Goal: Task Accomplishment & Management: Complete application form

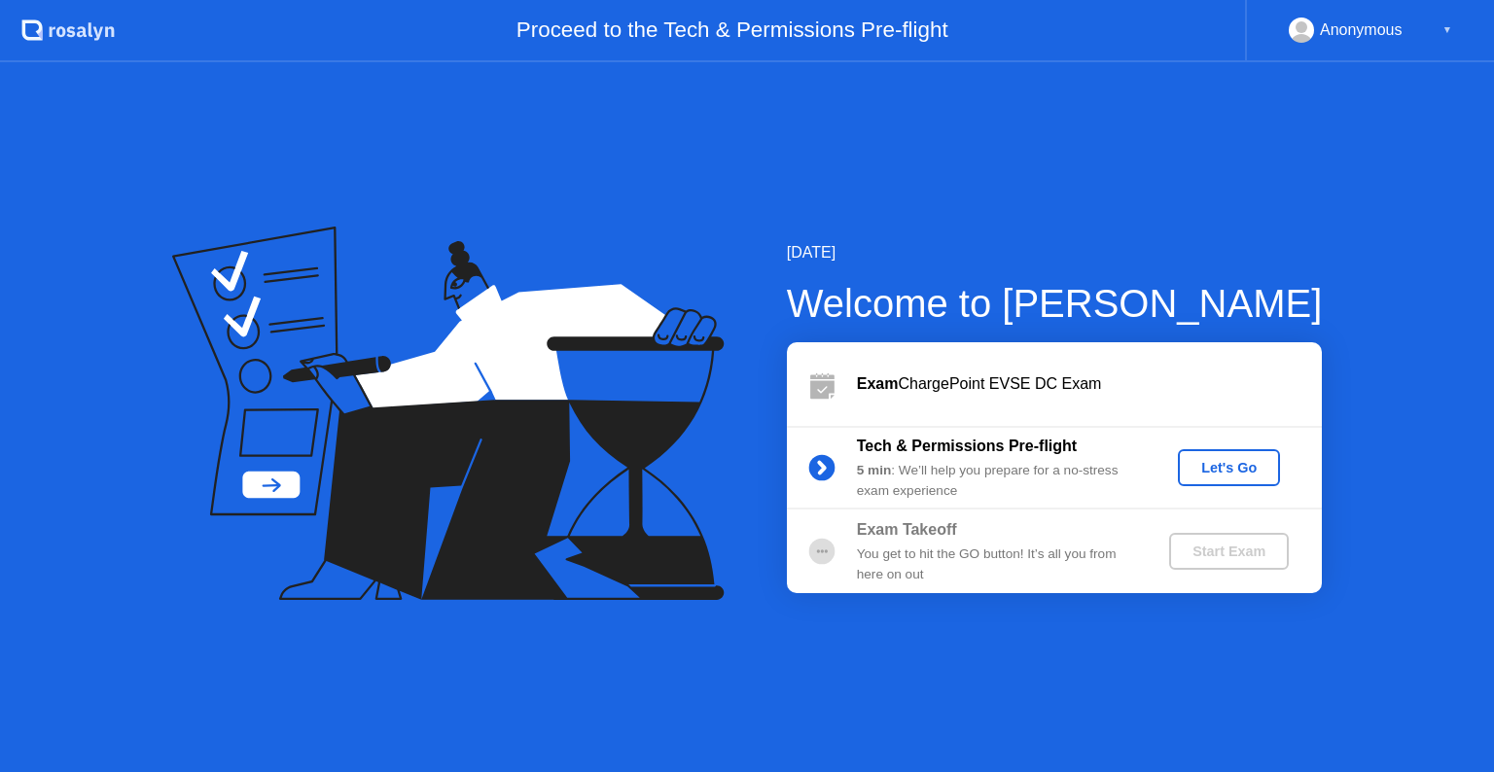
click at [1254, 471] on div "Let's Go" at bounding box center [1229, 468] width 87 height 16
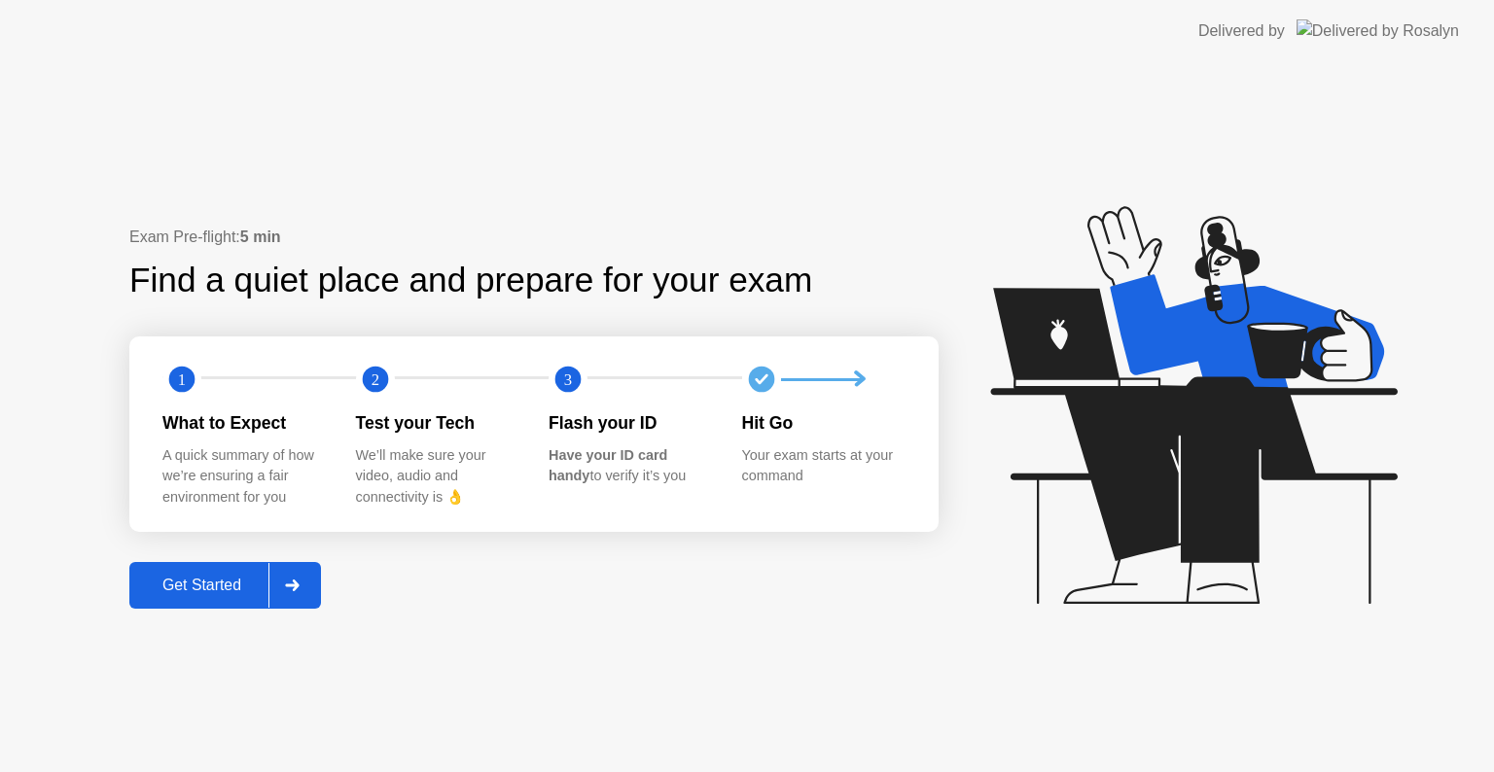
click at [157, 584] on div "Get Started" at bounding box center [201, 586] width 133 height 18
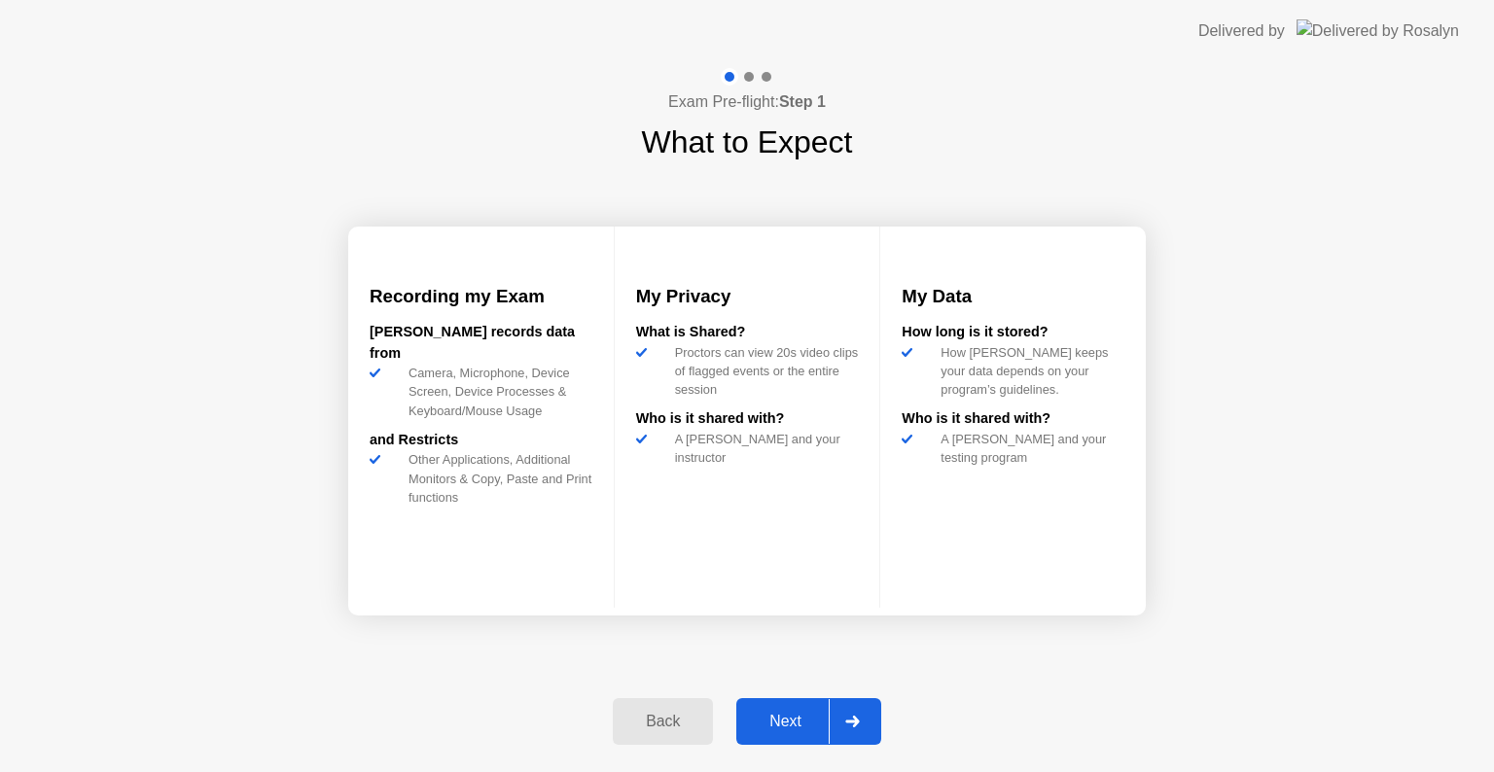
click at [814, 728] on div "Next" at bounding box center [785, 722] width 87 height 18
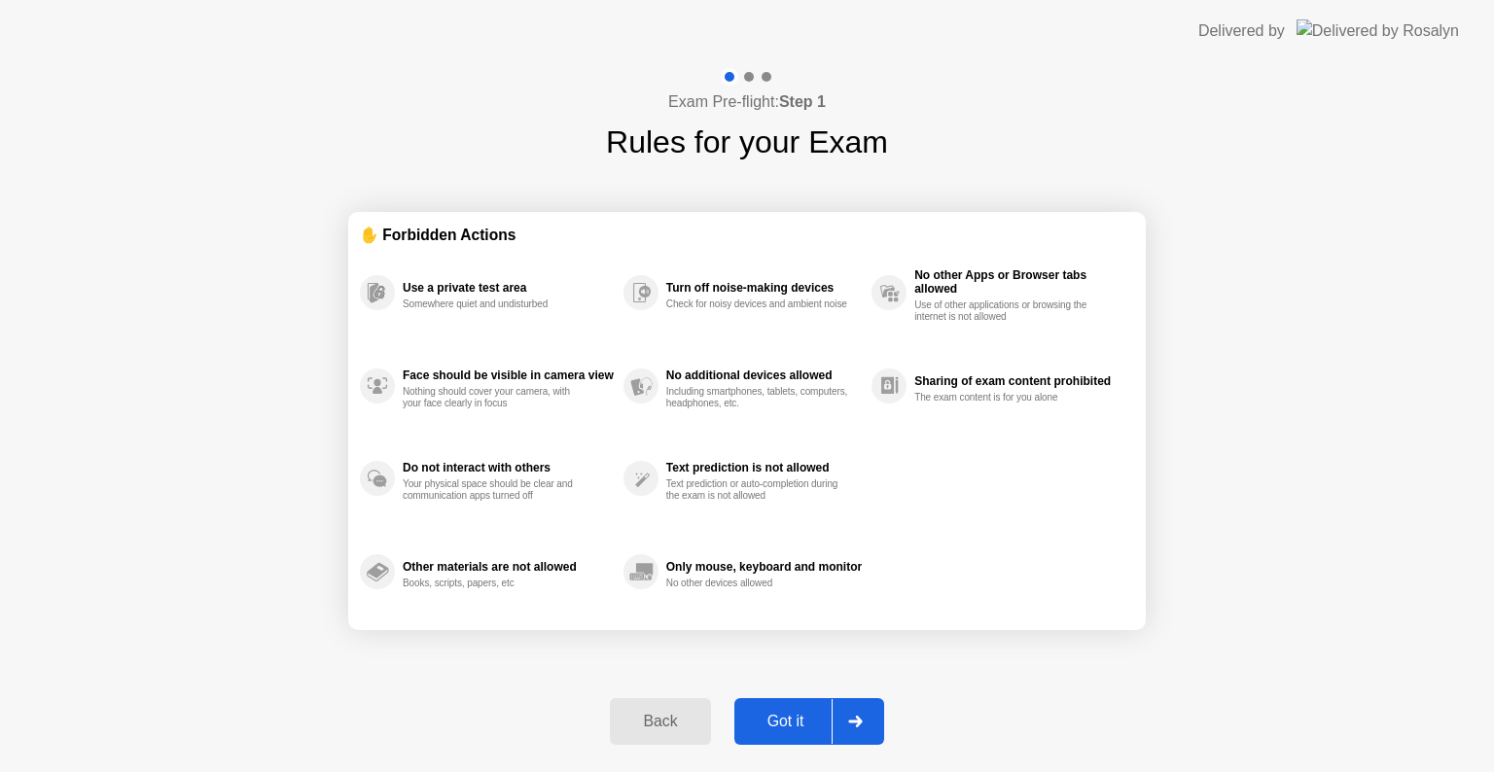
click at [860, 724] on icon at bounding box center [855, 722] width 14 height 12
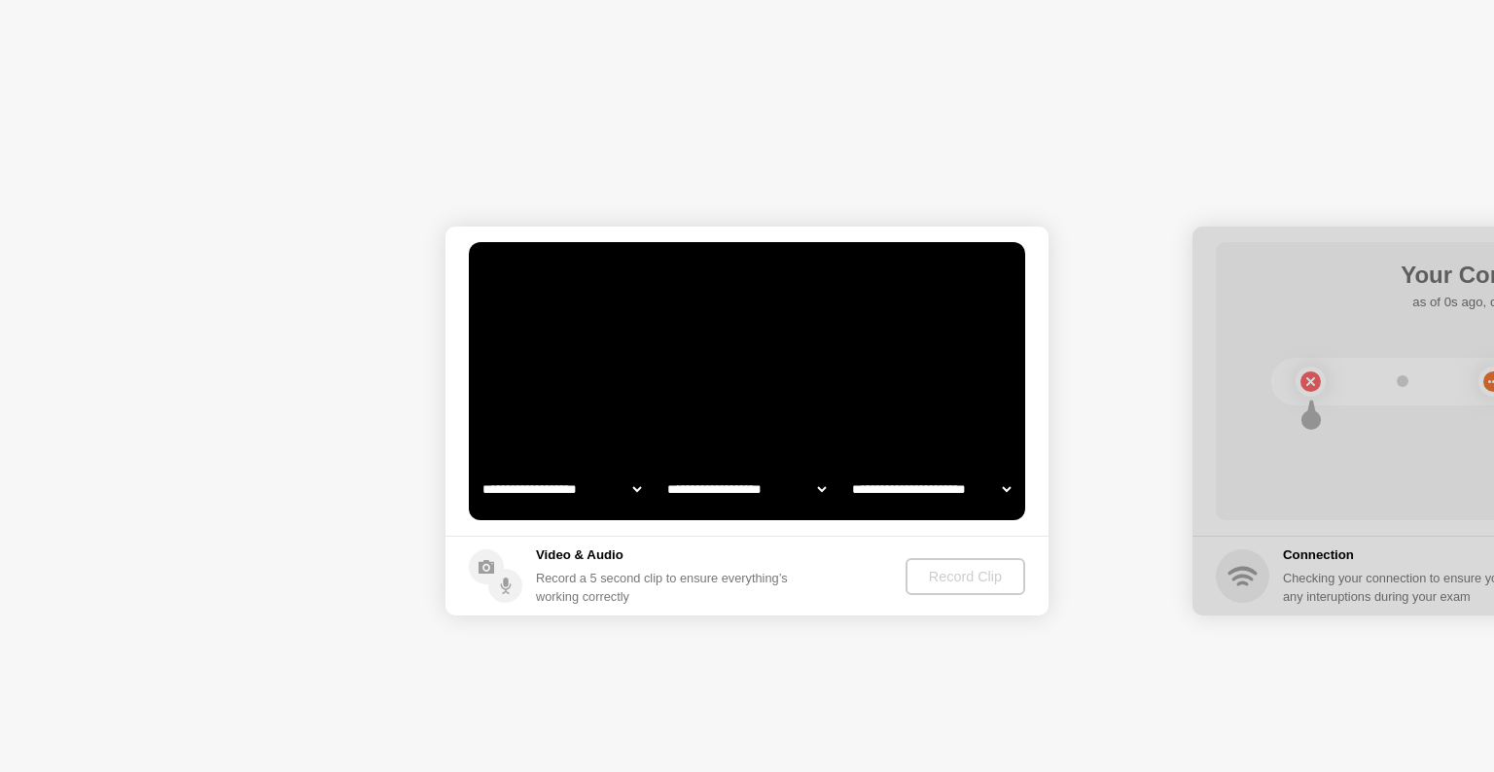
select select "**********"
select select "*******"
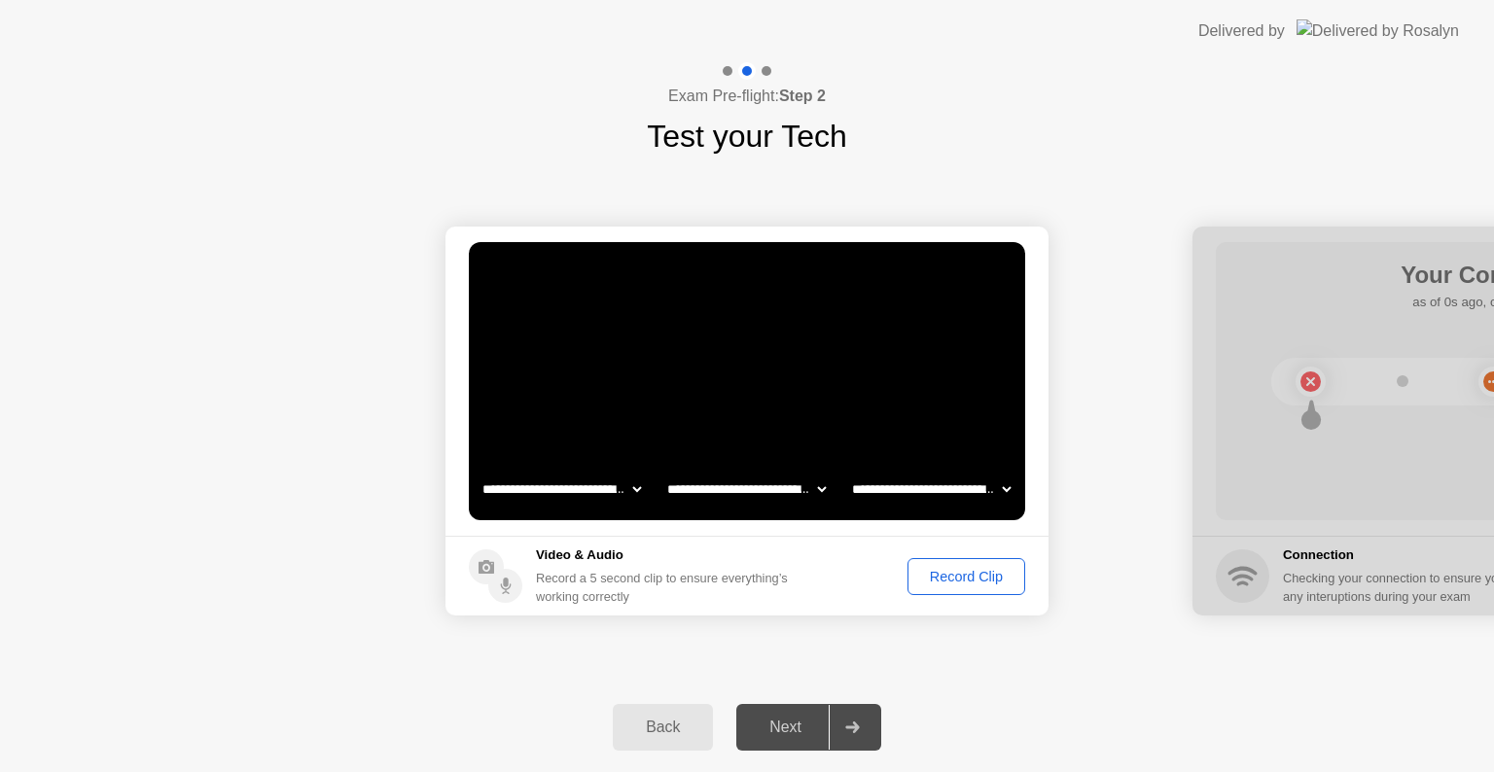
click at [969, 575] on div "Record Clip" at bounding box center [966, 577] width 104 height 16
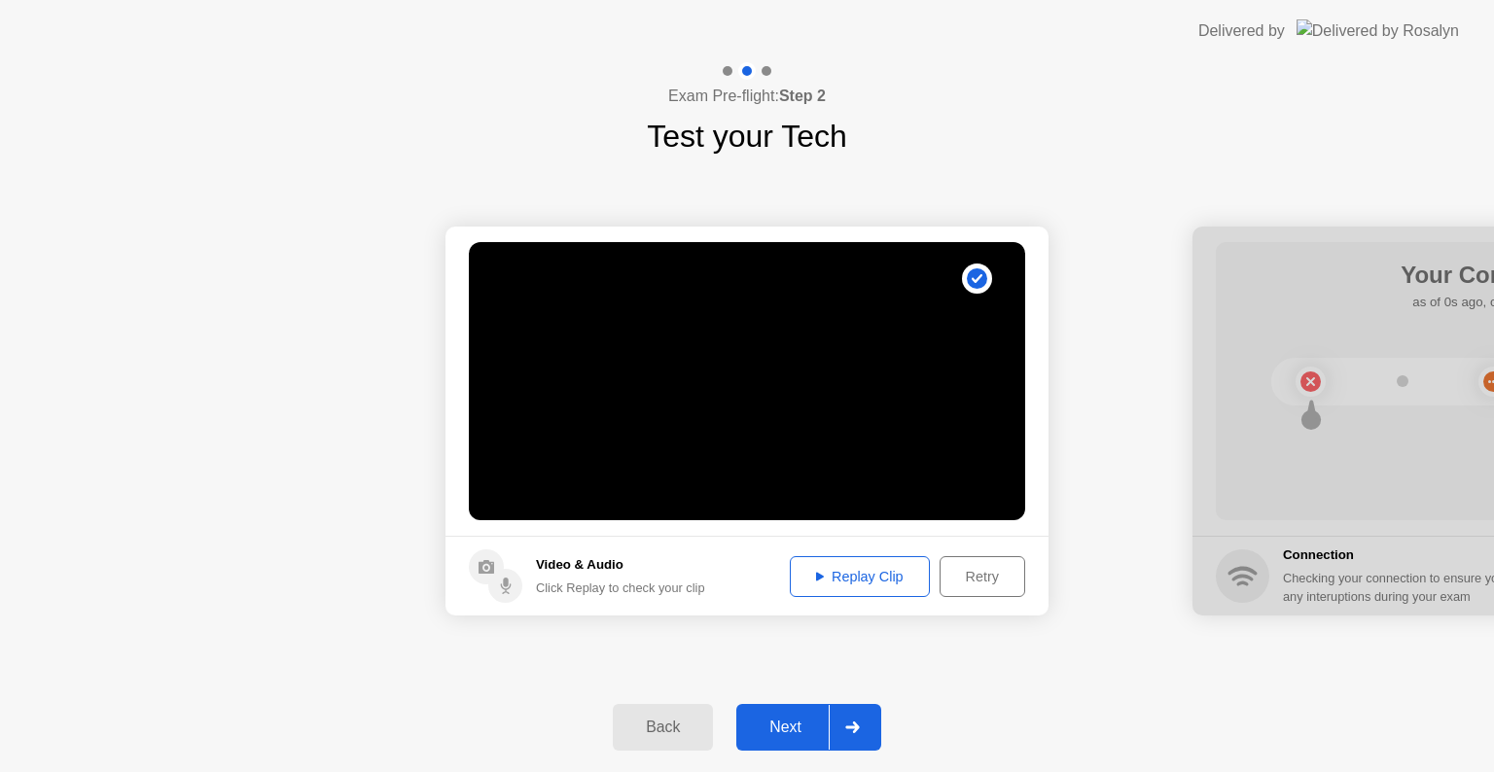
click at [869, 586] on button "Replay Clip" at bounding box center [860, 576] width 140 height 41
click at [863, 727] on div at bounding box center [852, 727] width 47 height 45
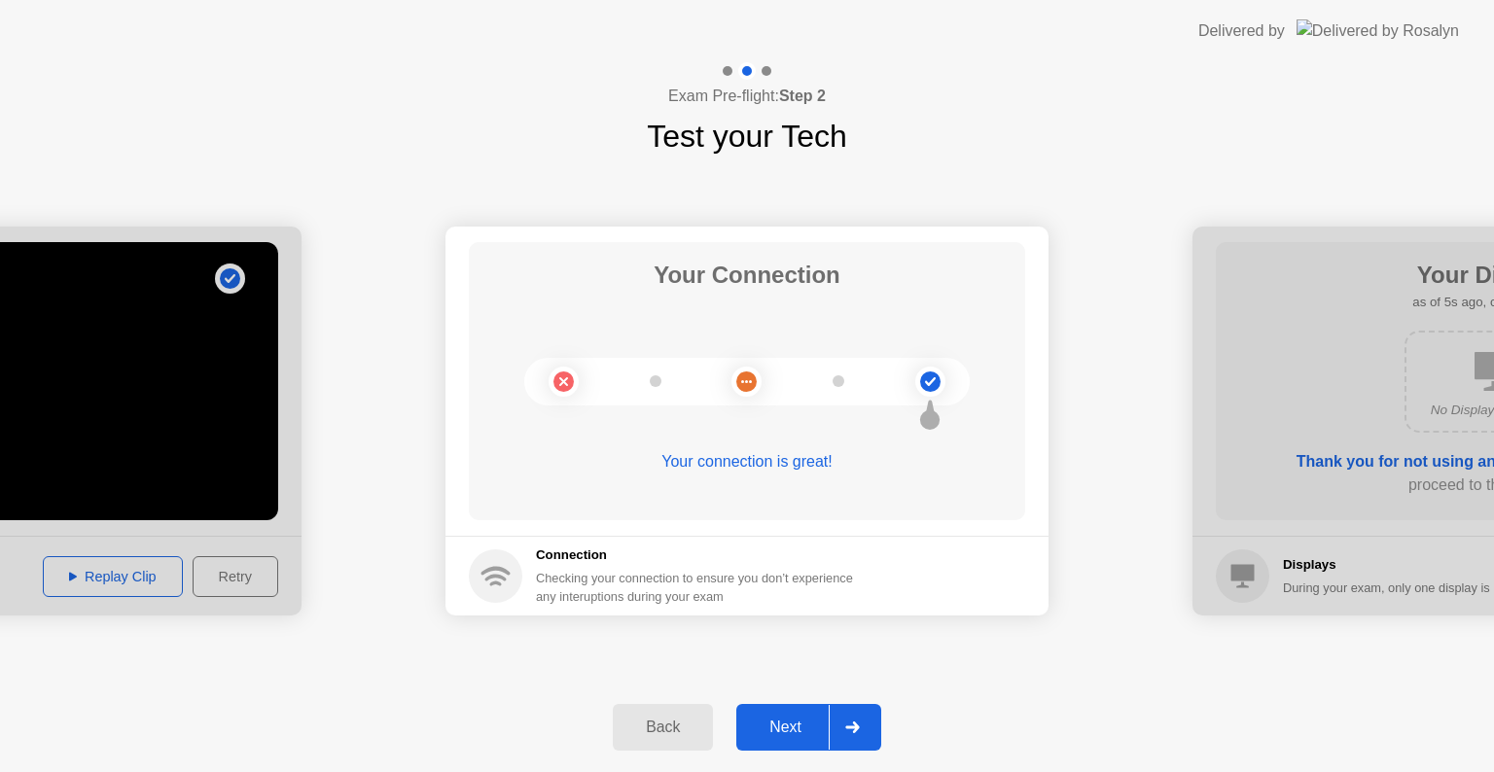
click at [868, 723] on div at bounding box center [852, 727] width 47 height 45
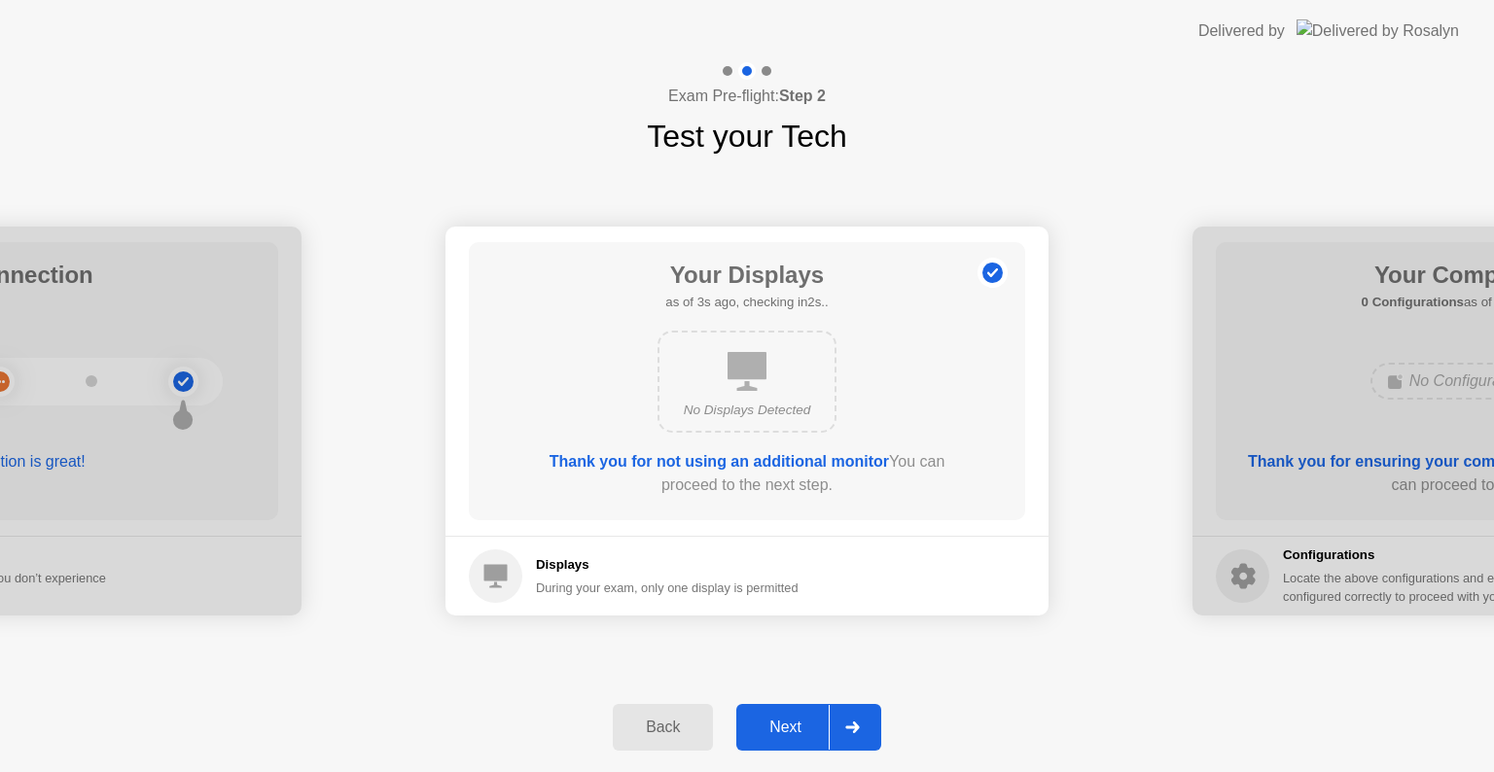
click at [787, 724] on div "Next" at bounding box center [785, 728] width 87 height 18
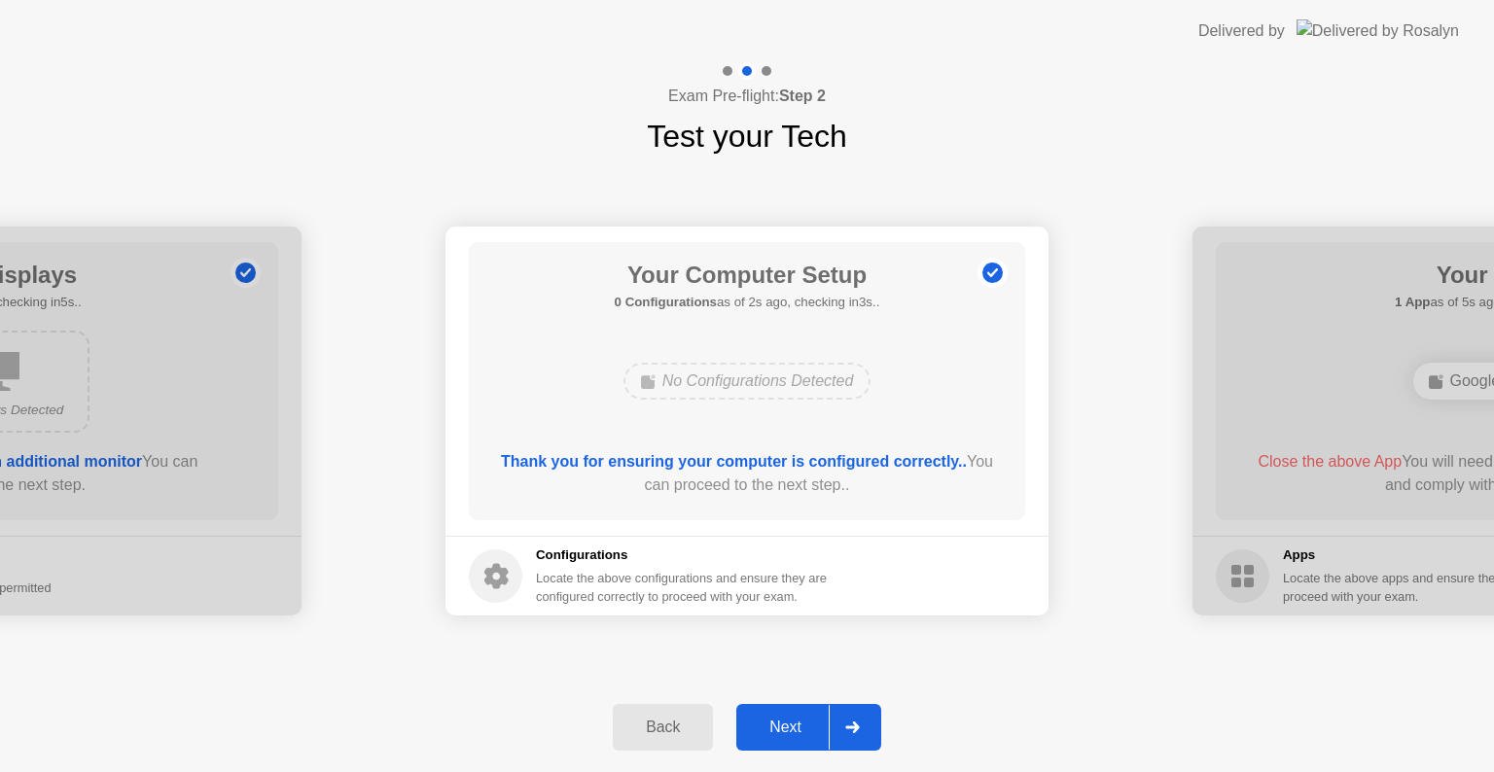
click at [790, 728] on div "Next" at bounding box center [785, 728] width 87 height 18
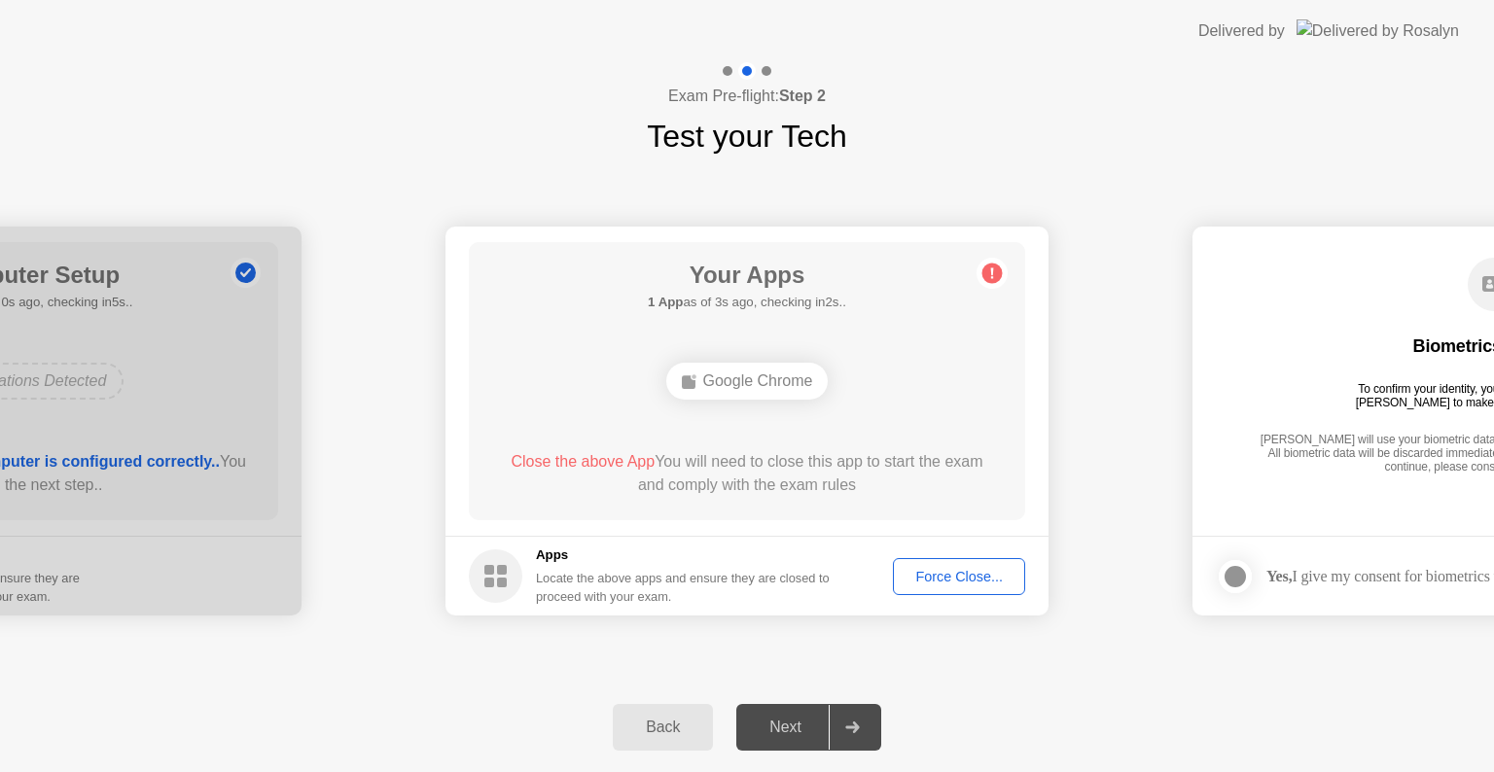
click at [926, 575] on div "Force Close..." at bounding box center [959, 577] width 119 height 16
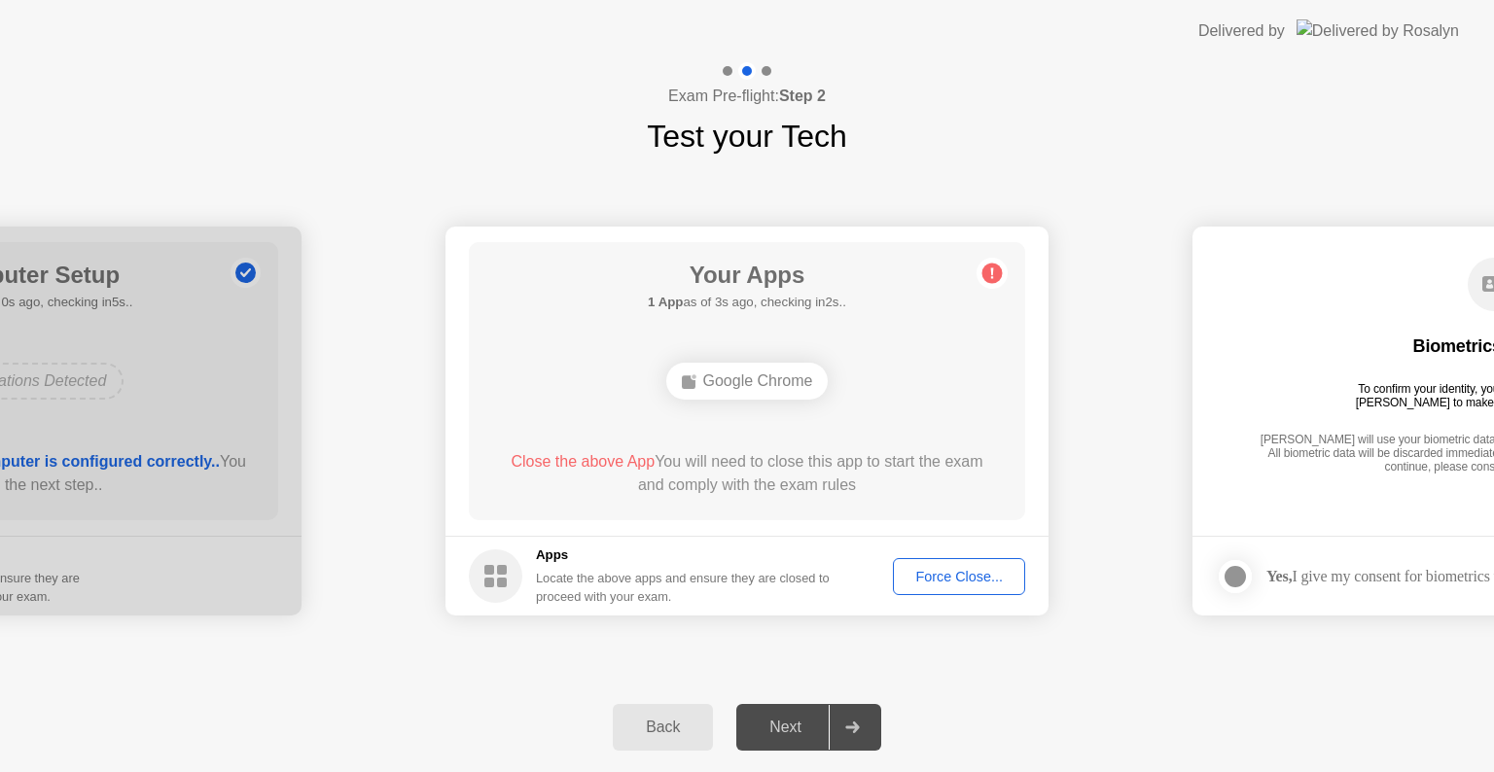
click at [943, 585] on div "Force Close..." at bounding box center [959, 577] width 119 height 16
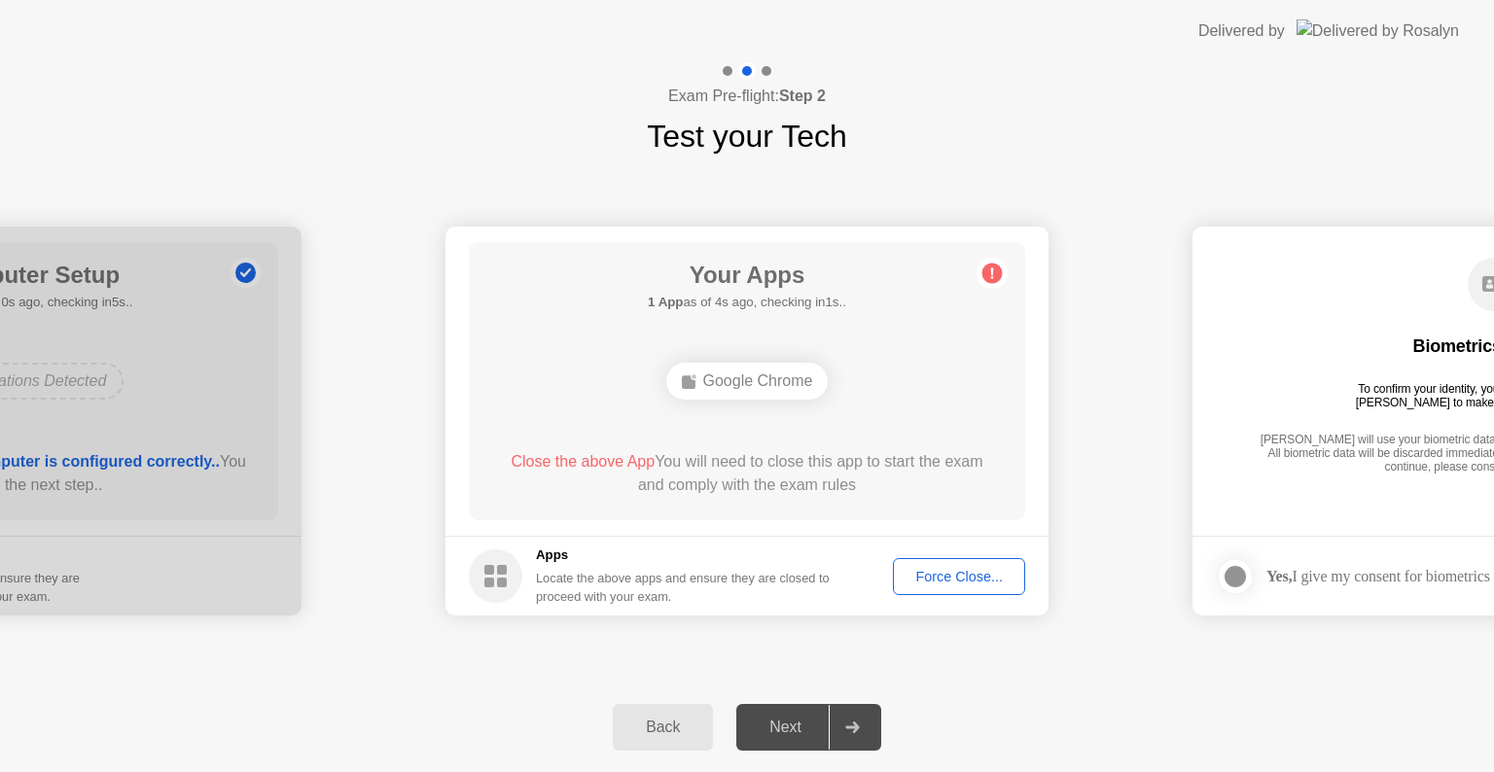
click at [758, 373] on div "Google Chrome" at bounding box center [747, 381] width 162 height 37
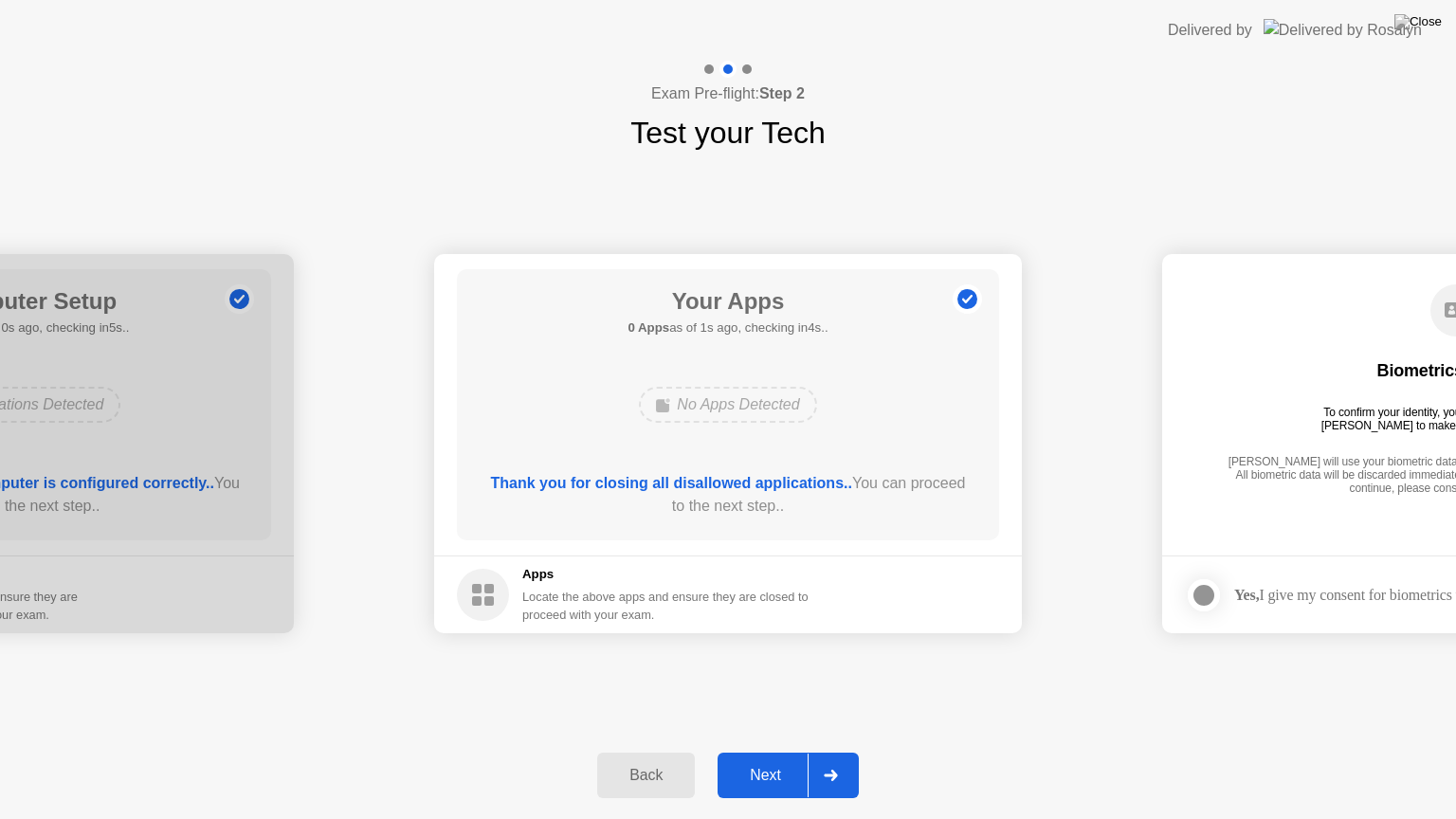
click at [773, 752] on button "Next" at bounding box center [787, 775] width 141 height 46
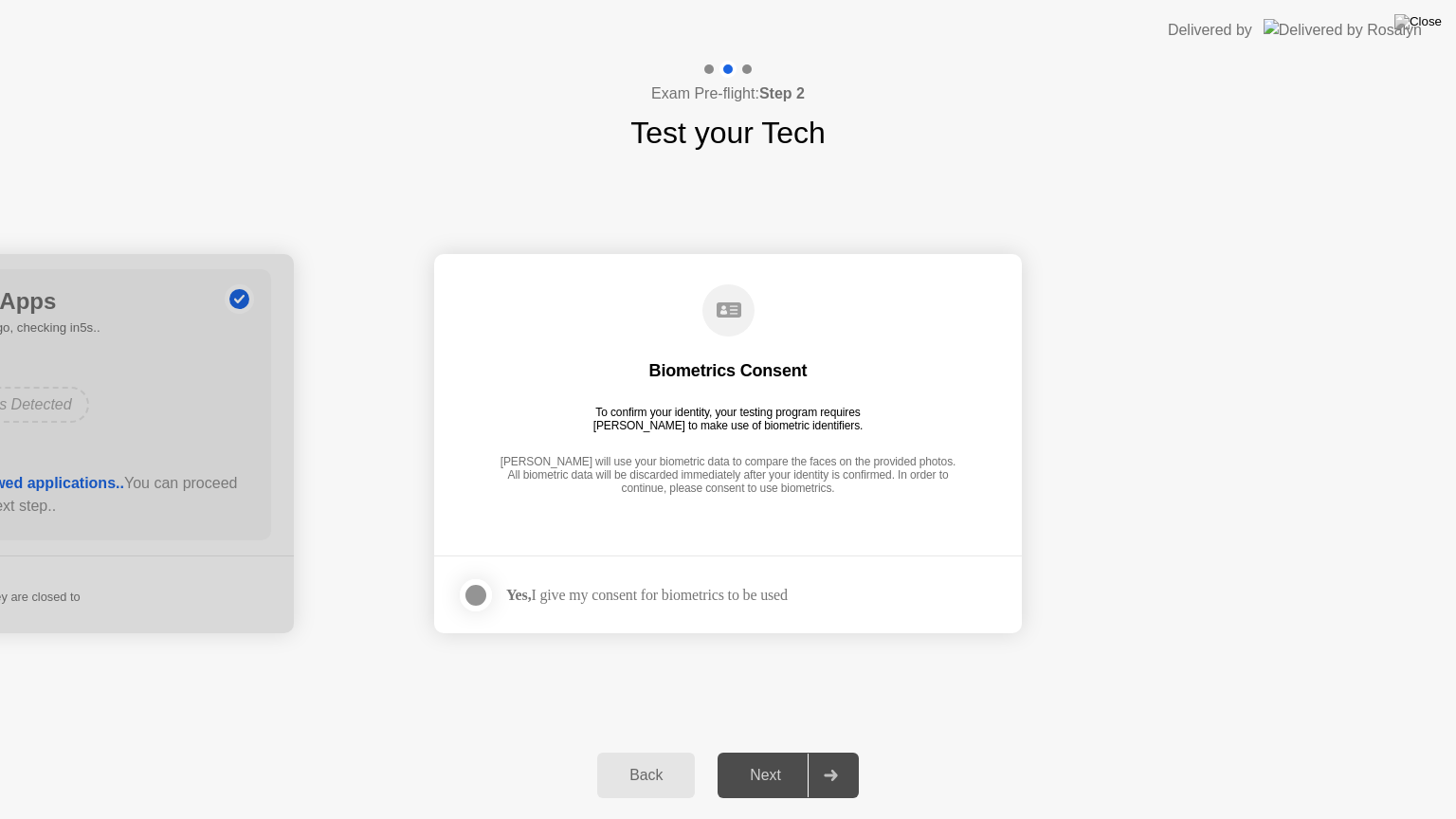
click at [571, 590] on div "Yes, I give my consent for biometrics to be used" at bounding box center [646, 595] width 282 height 18
click at [486, 591] on div at bounding box center [476, 595] width 22 height 22
click at [766, 752] on div "Next" at bounding box center [765, 776] width 85 height 18
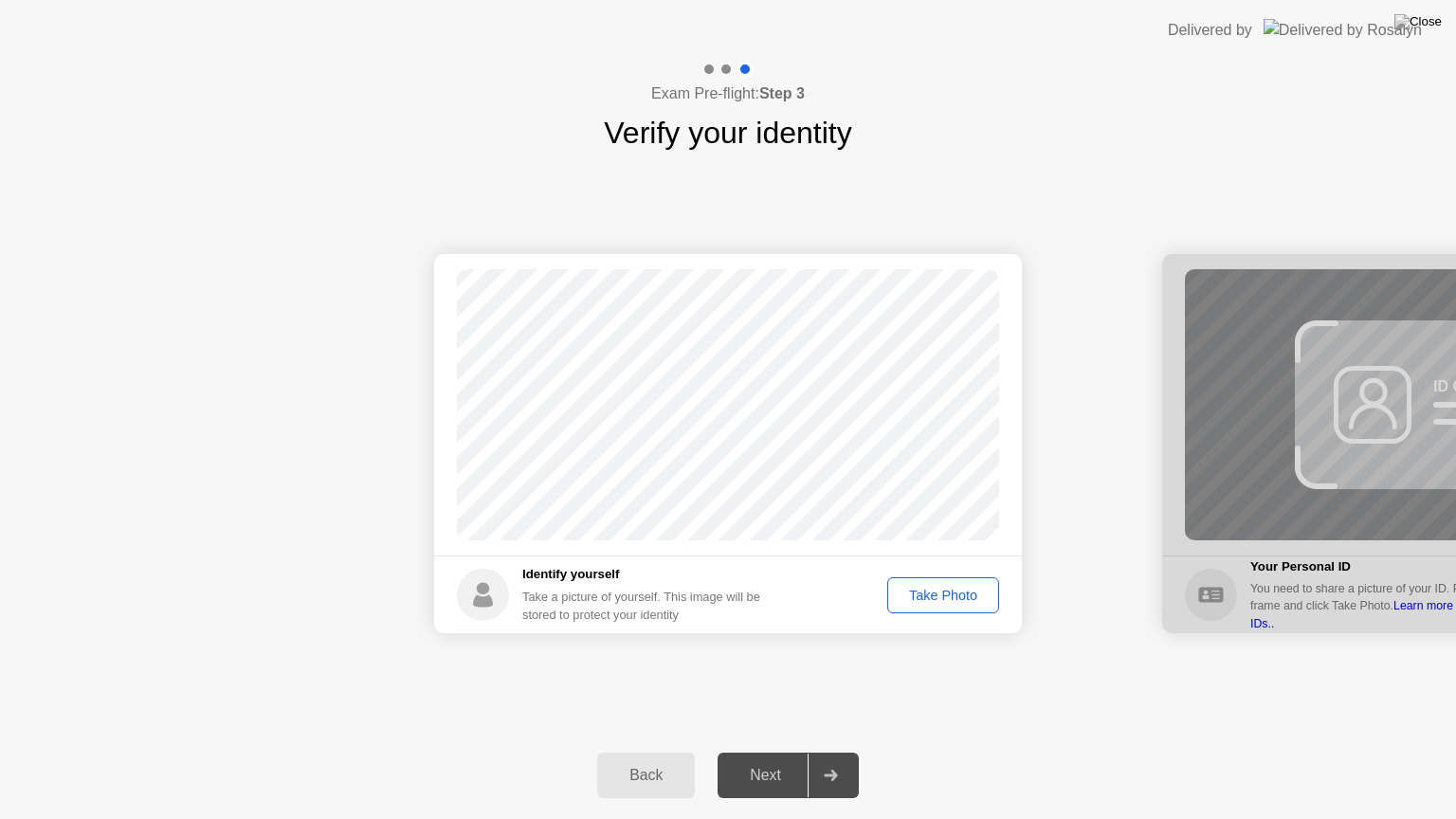
click at [960, 602] on div "Take Photo" at bounding box center [942, 596] width 98 height 16
click at [760, 752] on div "Next" at bounding box center [765, 776] width 85 height 18
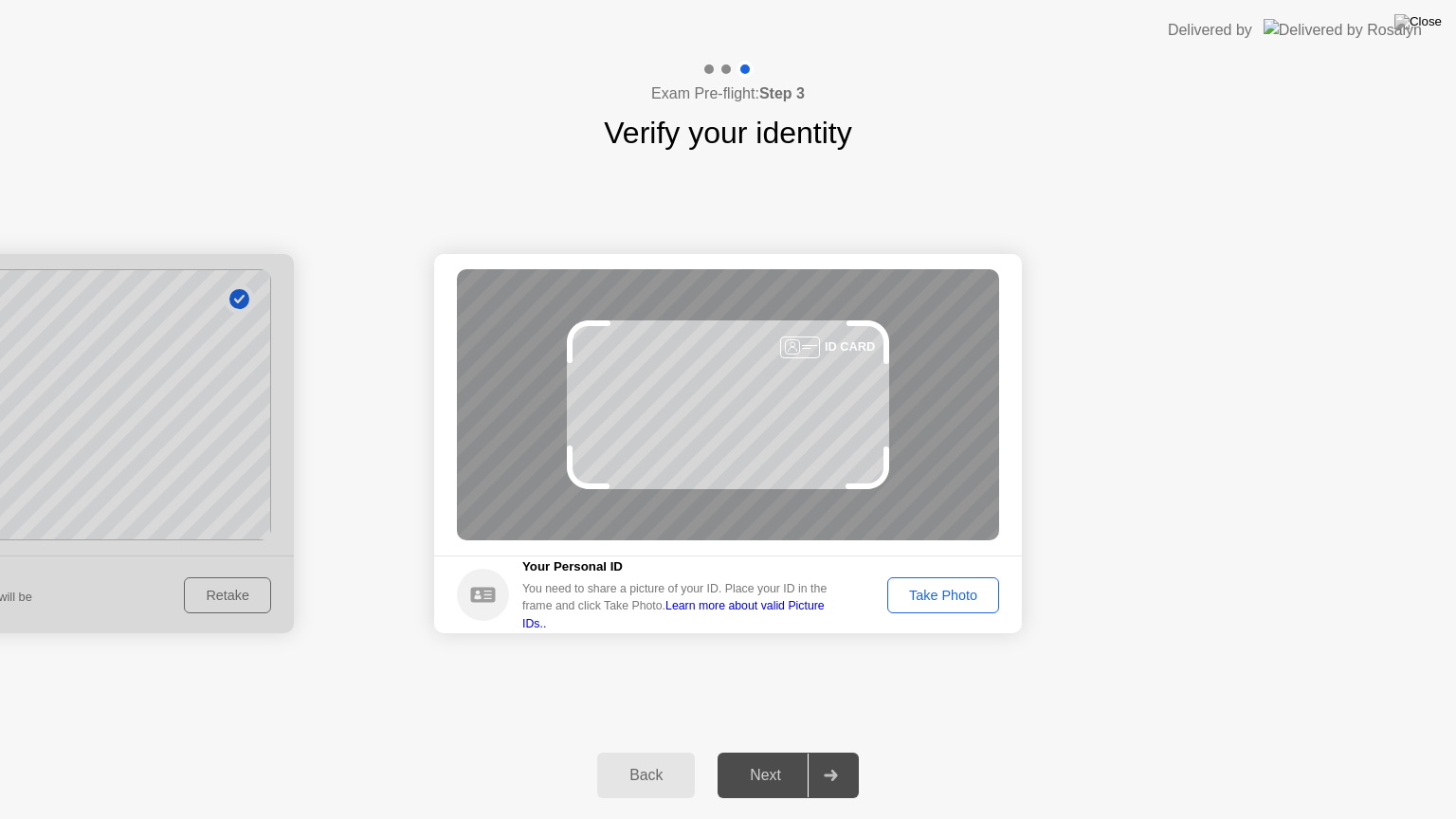
click at [937, 595] on div "Take Photo" at bounding box center [942, 596] width 98 height 16
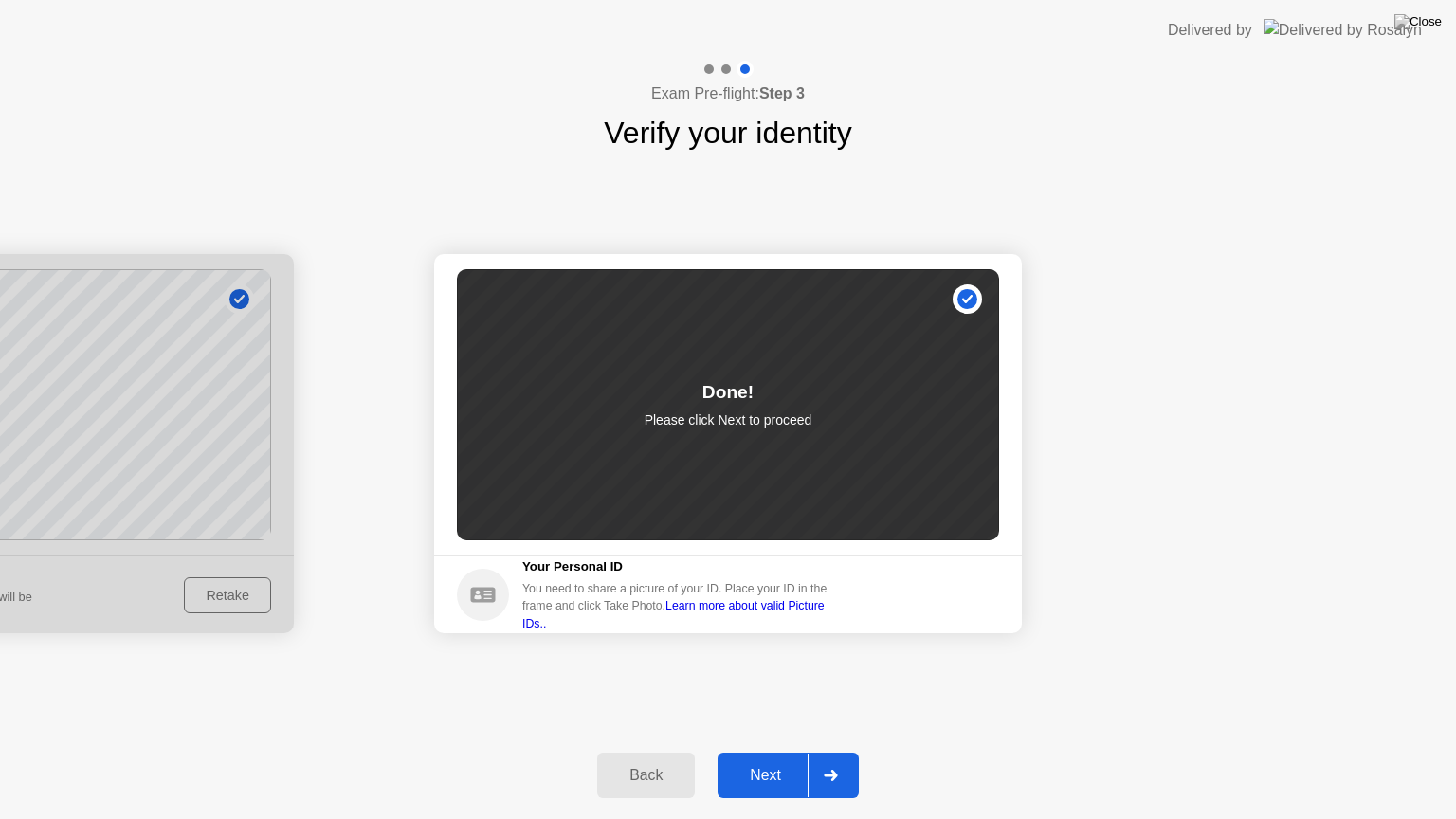
click at [776, 752] on div "Next" at bounding box center [765, 776] width 85 height 18
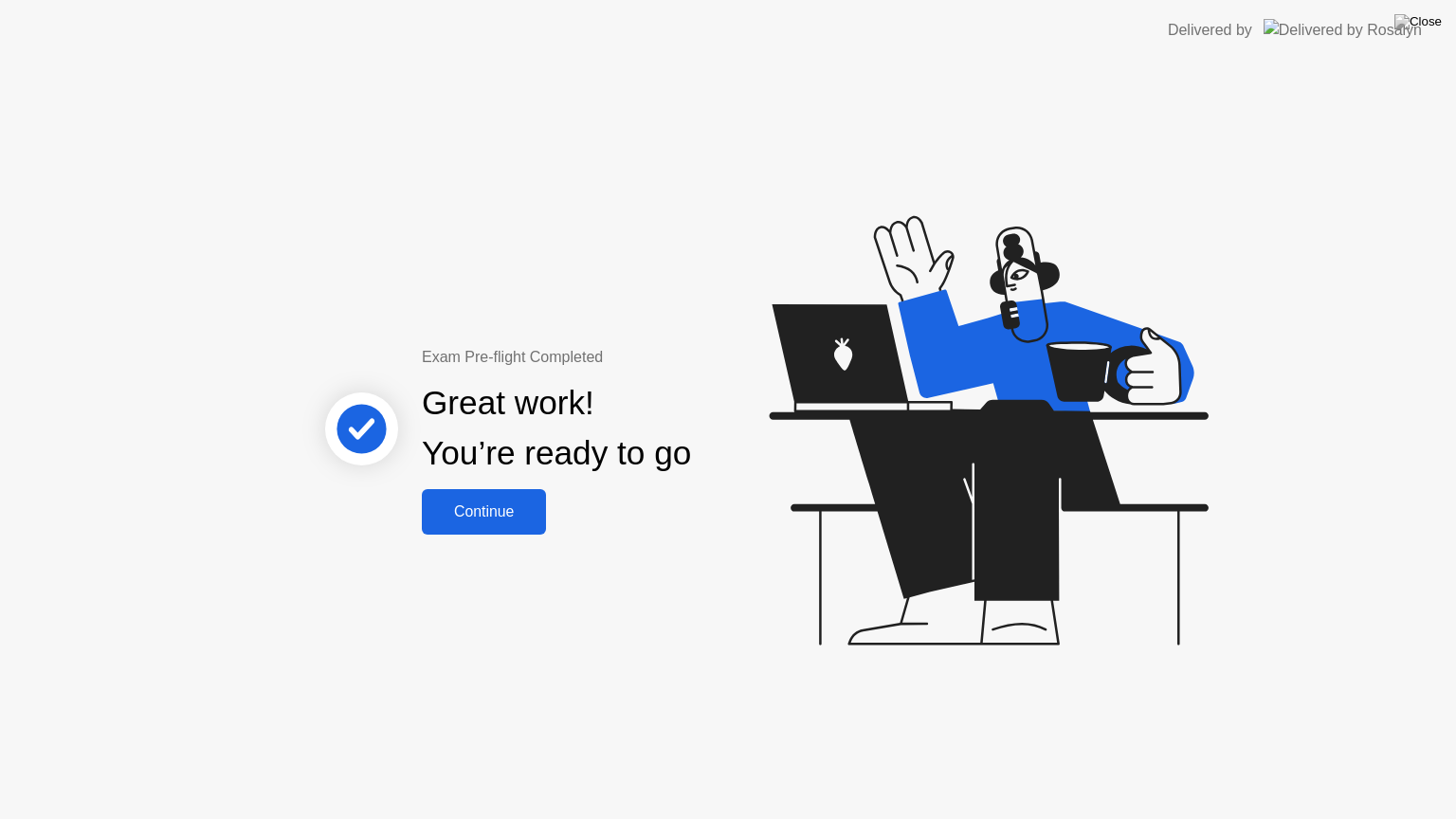
click at [462, 512] on div "Continue" at bounding box center [484, 512] width 113 height 18
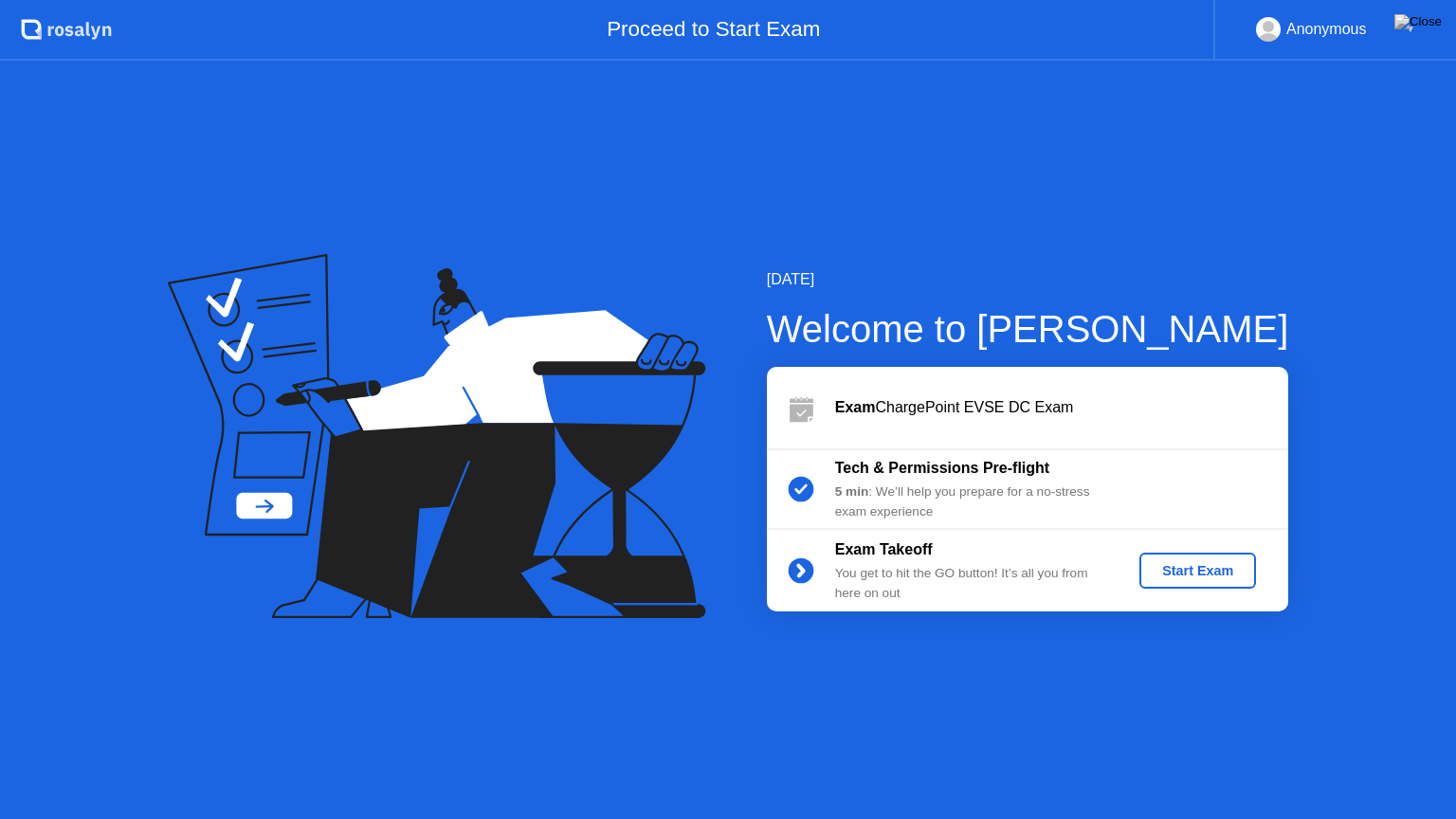
click at [1201, 577] on div "Start Exam" at bounding box center [1198, 571] width 101 height 16
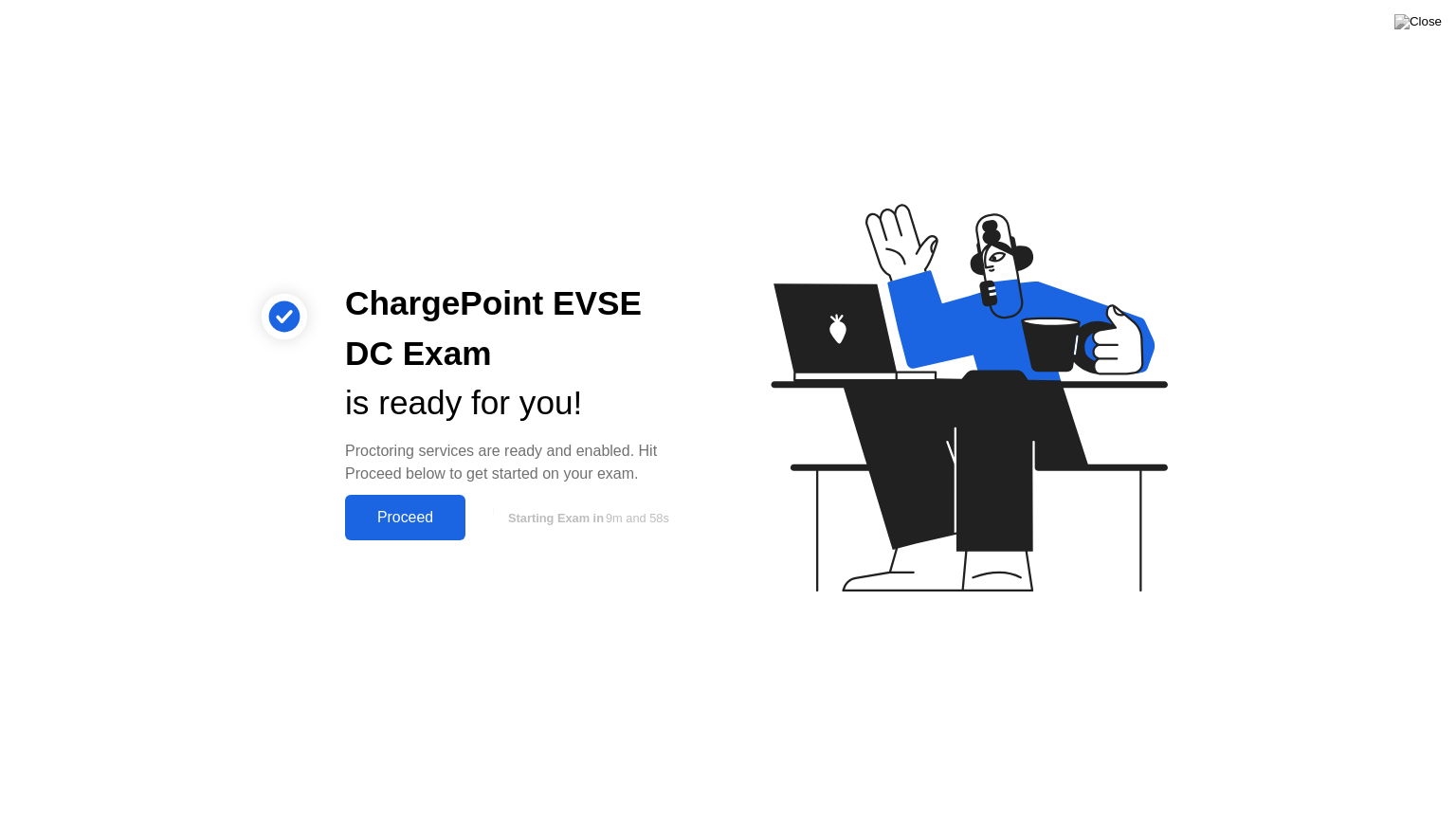
click at [429, 510] on div "Proceed" at bounding box center [405, 518] width 109 height 18
